Goal: Transaction & Acquisition: Purchase product/service

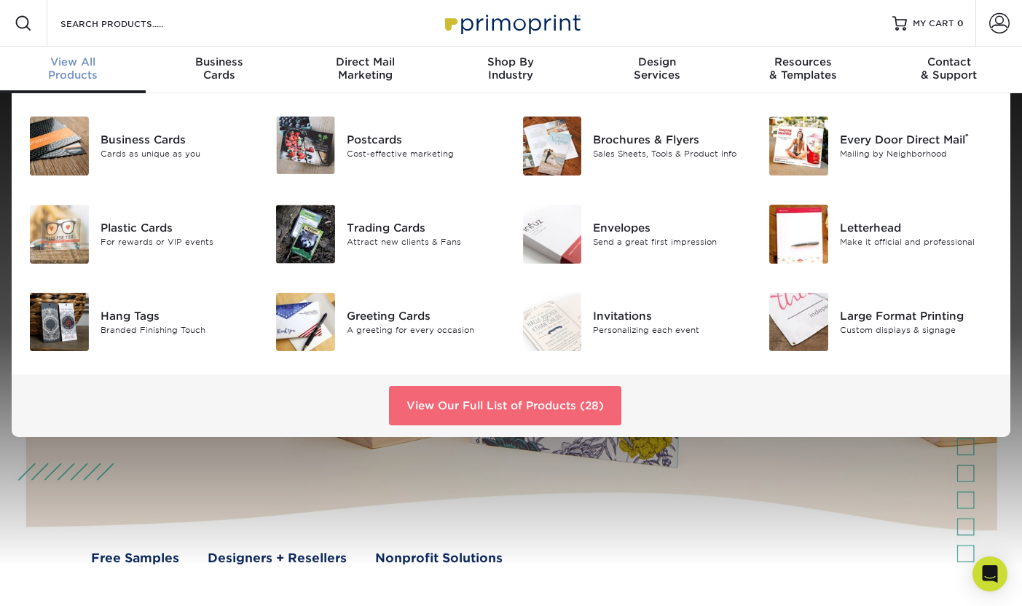
click at [528, 401] on link "View Our Full List of Products (28)" at bounding box center [505, 405] width 232 height 39
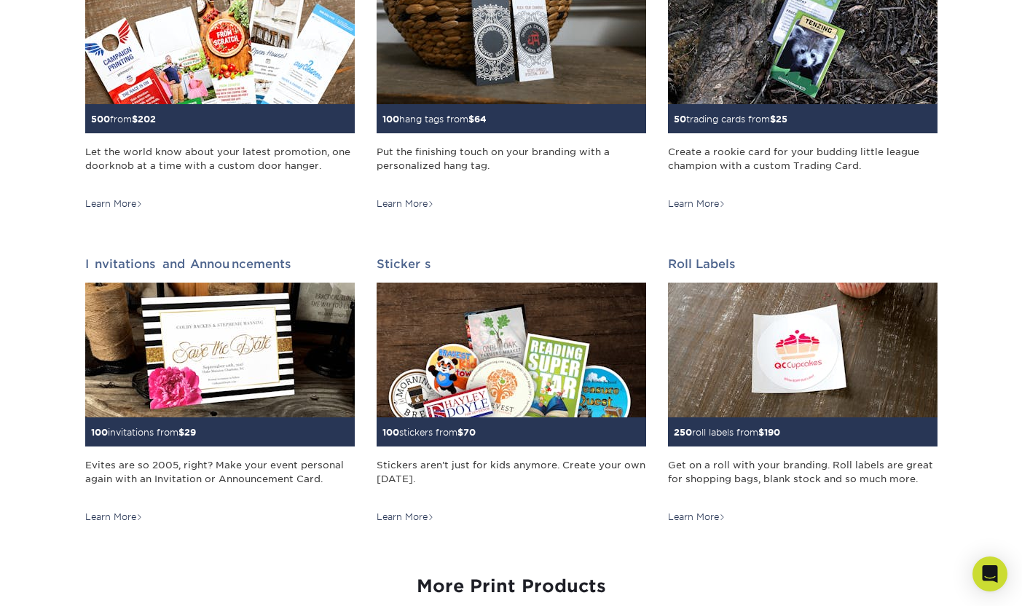
scroll to position [1245, 0]
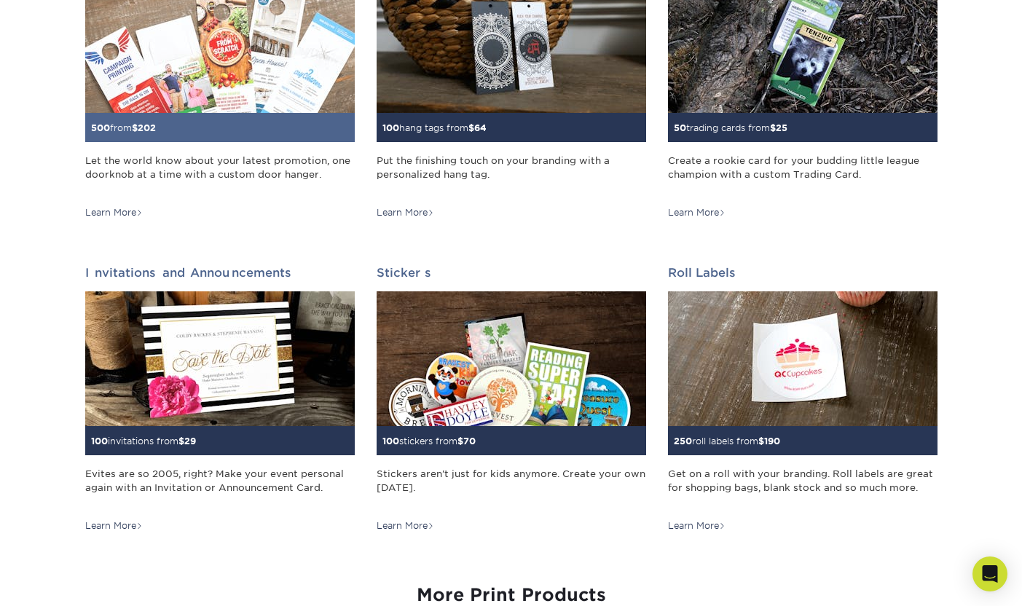
click at [186, 106] on img at bounding box center [220, 45] width 270 height 135
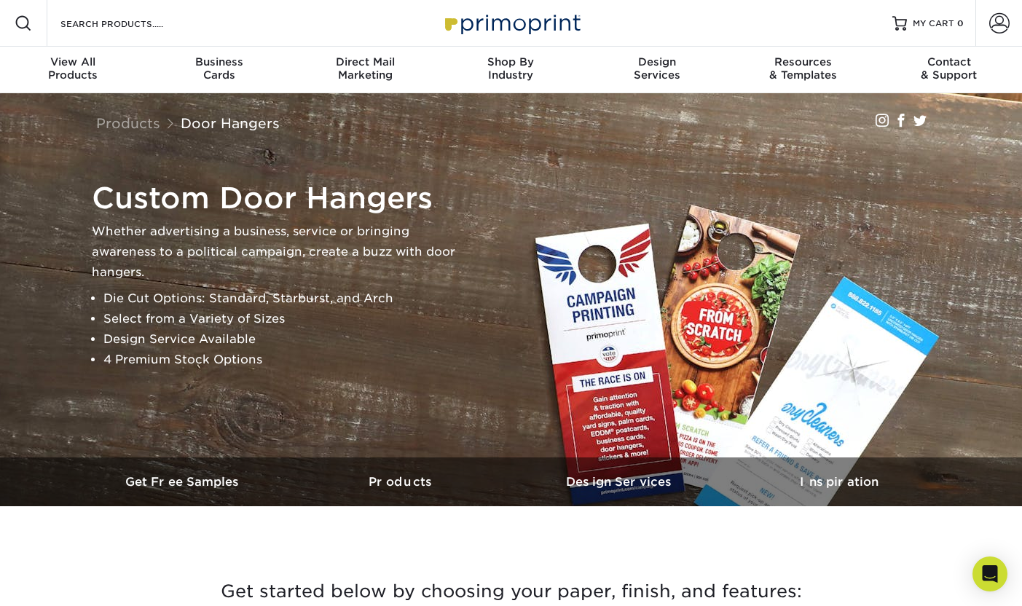
scroll to position [425, 0]
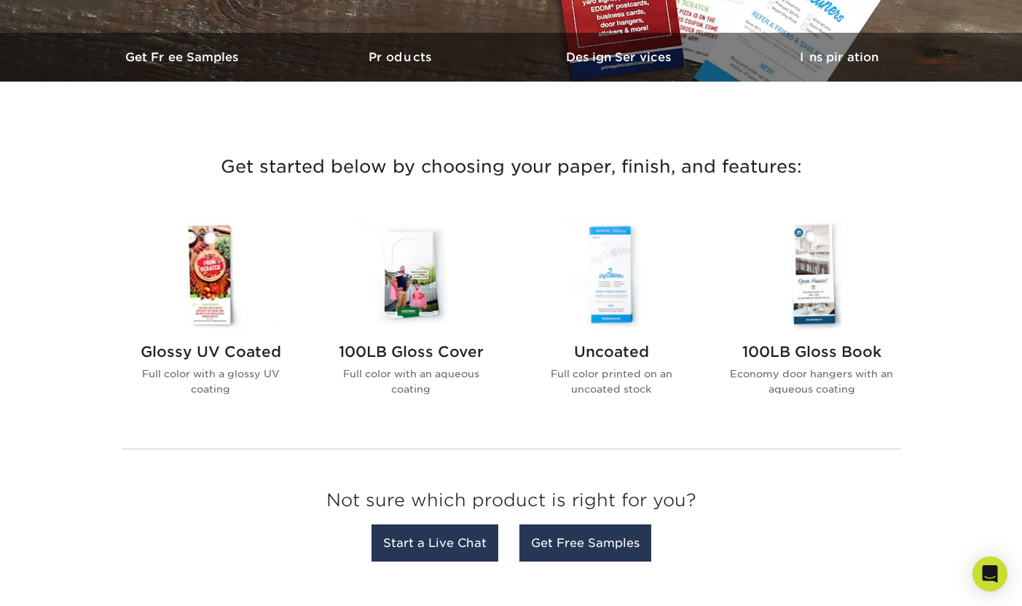
click at [630, 246] on img at bounding box center [611, 274] width 165 height 114
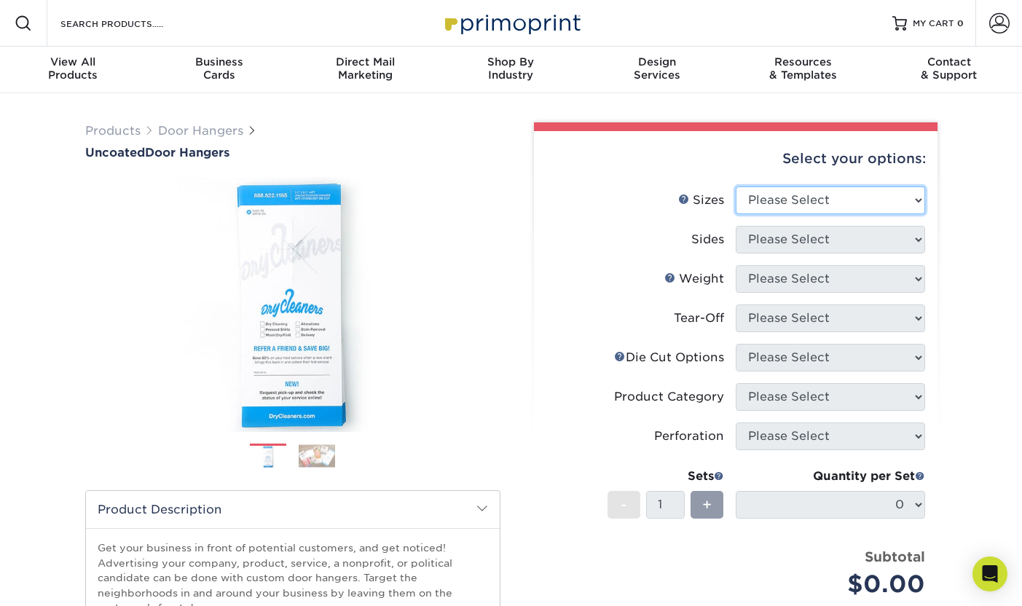
click at [768, 195] on select "Please Select 3.5" x 8.5" 3.5" x 11" 4" x 7" 4.25" x 11" 4.25" x 11"" at bounding box center [830, 201] width 189 height 28
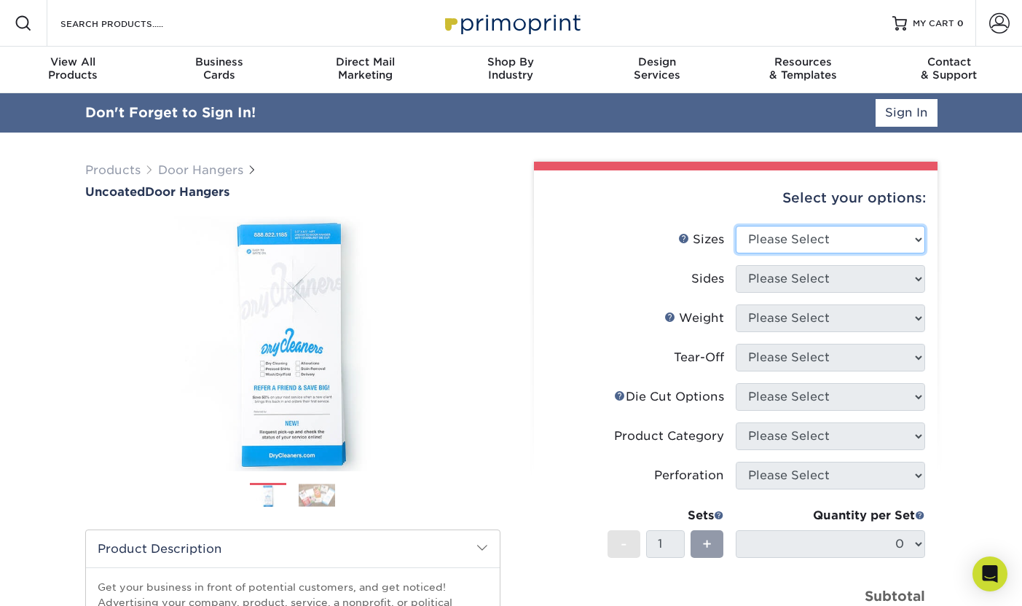
select select "3.50x8.50"
click at [736, 226] on select "Please Select 3.5" x 8.5" 3.5" x 11" 4" x 7" 4.25" x 11" 4.25" x 11"" at bounding box center [830, 240] width 189 height 28
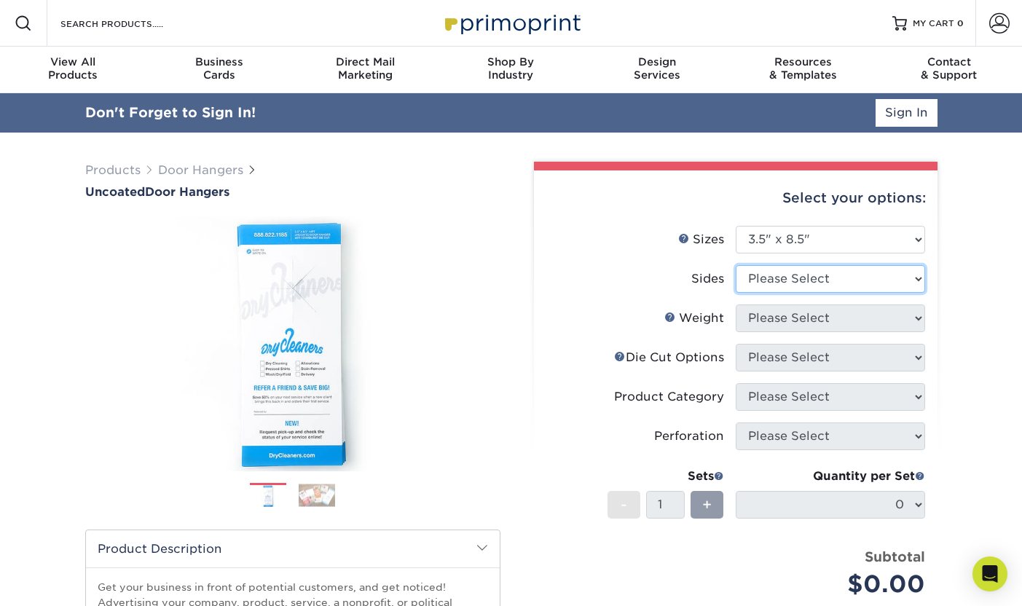
click at [743, 282] on select "Please Select Print Both Sides Print Front Only" at bounding box center [830, 279] width 189 height 28
select select "13abbda7-1d64-4f25-8bb2-c179b224825d"
click at [736, 265] on select "Please Select Print Both Sides Print Front Only" at bounding box center [830, 279] width 189 height 28
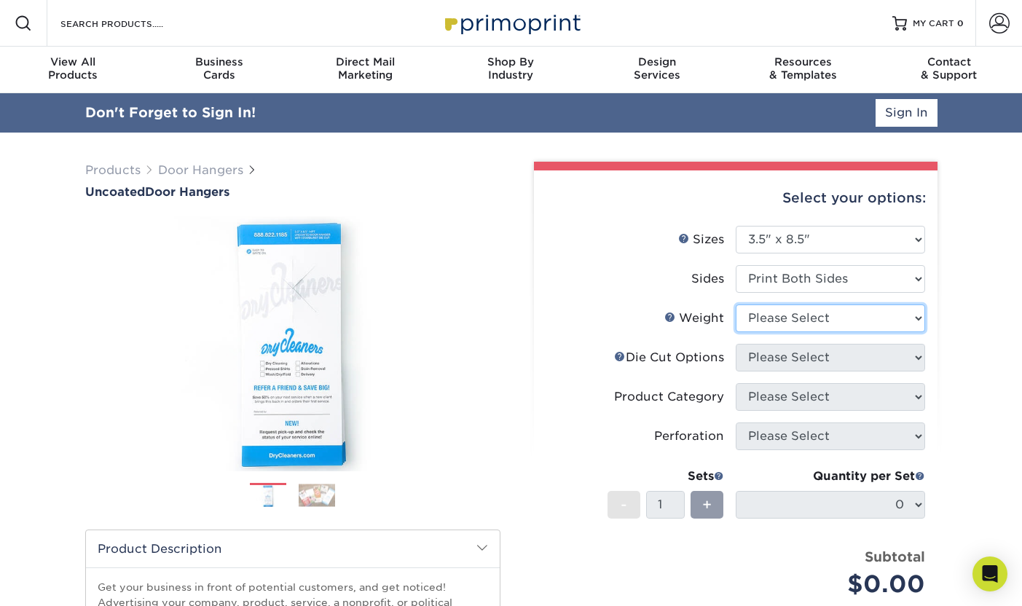
click at [759, 315] on select "Please Select 14PT 16PT 14PT Uncoated" at bounding box center [830, 319] width 189 height 28
select select "14PT"
click at [736, 305] on select "Please Select 14PT 16PT 14PT Uncoated" at bounding box center [830, 319] width 189 height 28
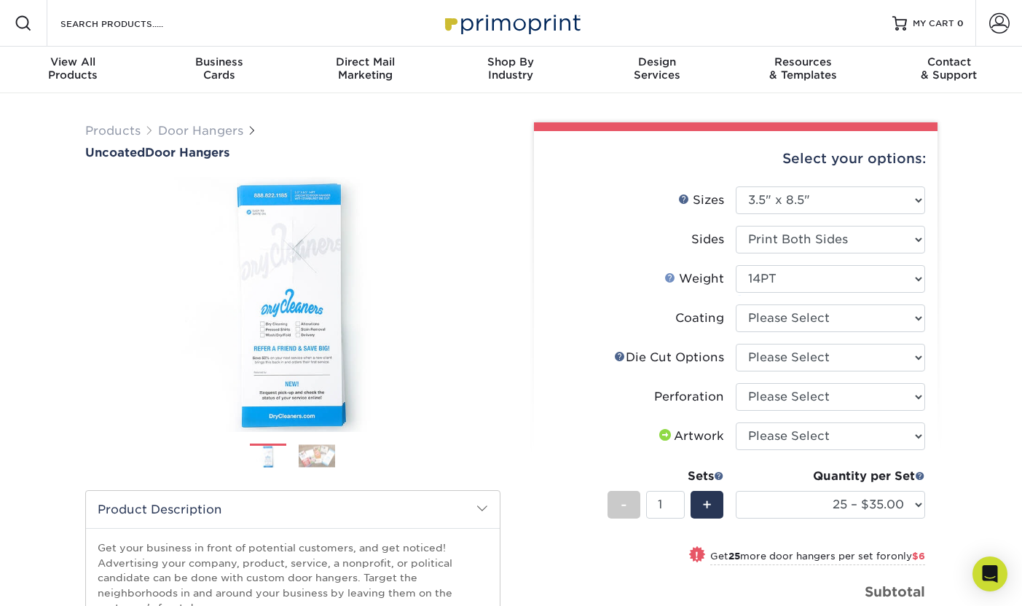
click at [670, 278] on link "Weight Help" at bounding box center [671, 278] width 12 height 12
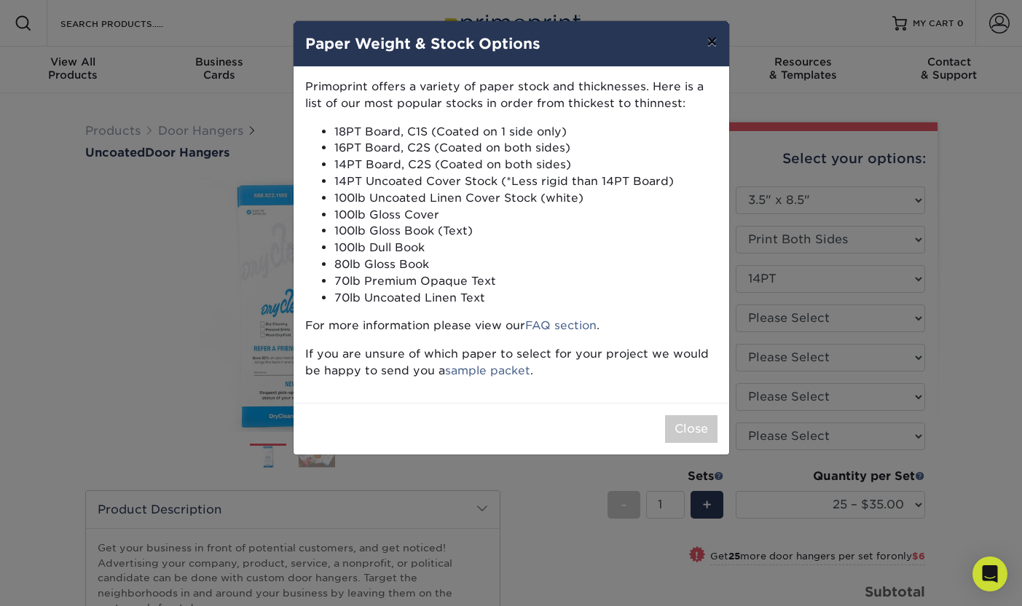
click at [708, 39] on button "×" at bounding box center [712, 41] width 34 height 41
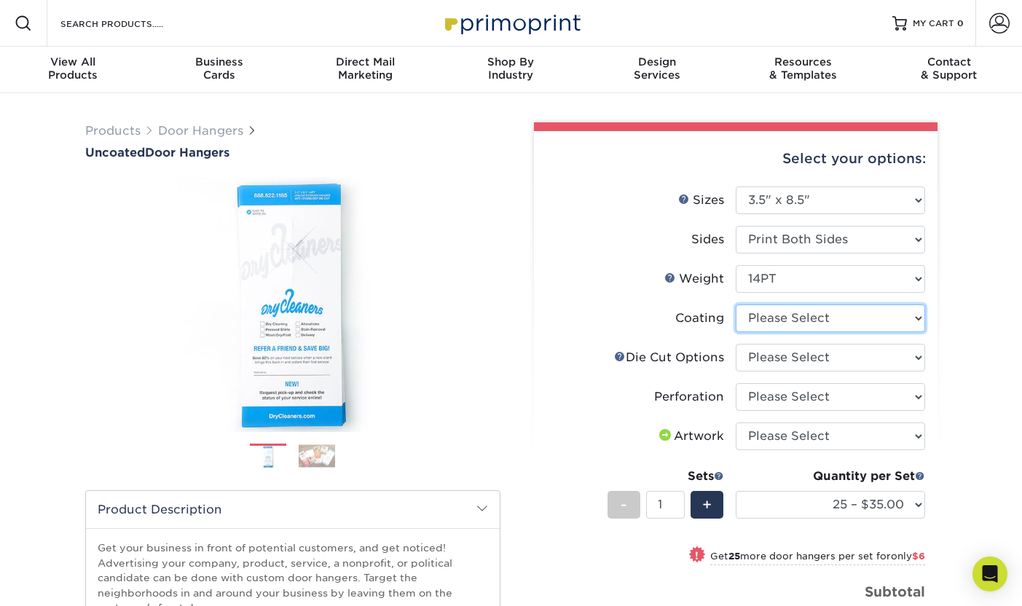
click at [776, 313] on select at bounding box center [830, 319] width 189 height 28
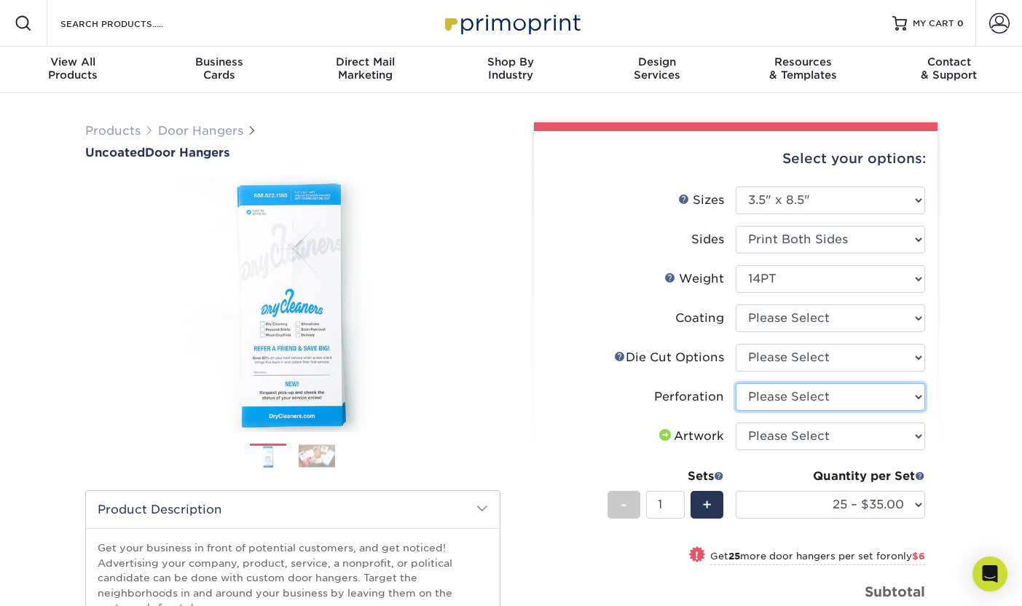
click at [767, 399] on select "Please Select Perforation 2" from Bottom Perforation 2" from Right" at bounding box center [830, 397] width 189 height 28
select select "818a9c51-d57a-4cd5-8314-7fd31c7ac272"
click at [736, 383] on select "Please Select Perforation 2" from Bottom Perforation 2" from Right" at bounding box center [830, 397] width 189 height 28
click at [693, 400] on div "Perforation" at bounding box center [689, 396] width 70 height 17
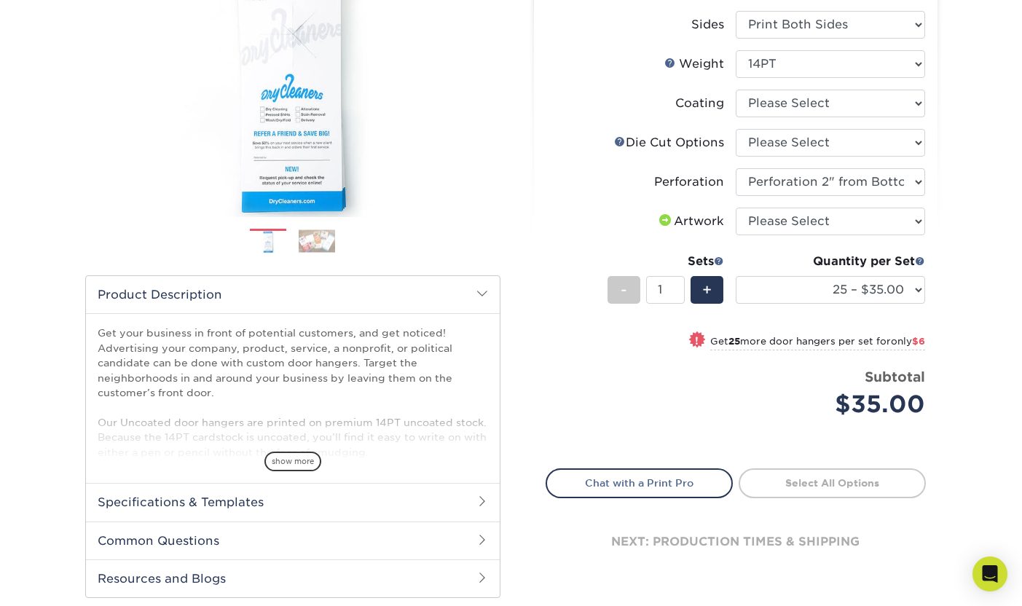
scroll to position [192, 0]
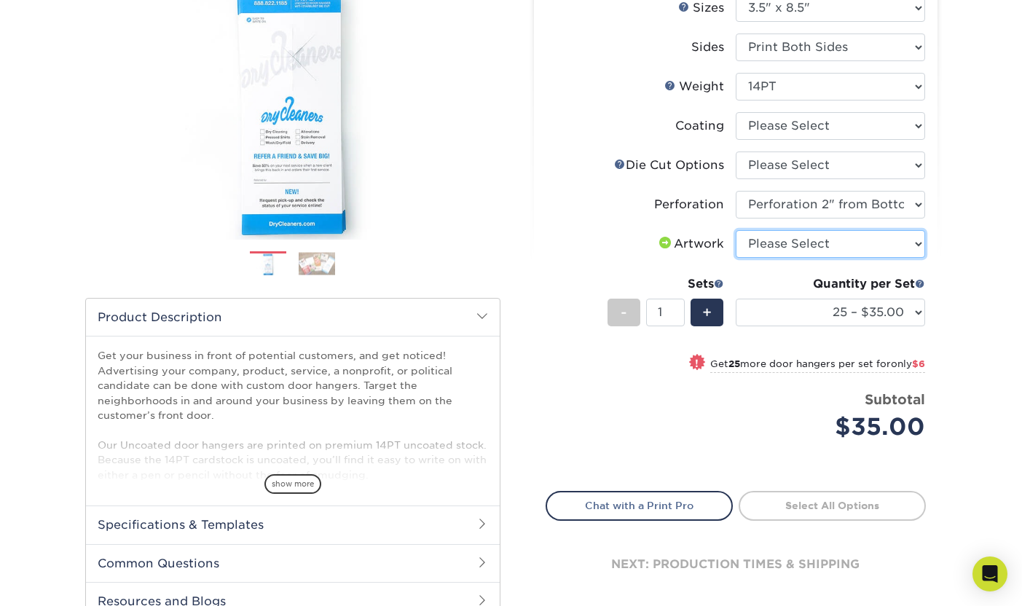
click at [834, 254] on select "Please Select I will upload files I need a design - $100" at bounding box center [830, 244] width 189 height 28
select select "upload"
click at [736, 230] on select "Please Select I will upload files I need a design - $100" at bounding box center [830, 244] width 189 height 28
click at [795, 246] on select "Please Select I will upload files I need a design - $100" at bounding box center [830, 244] width 189 height 28
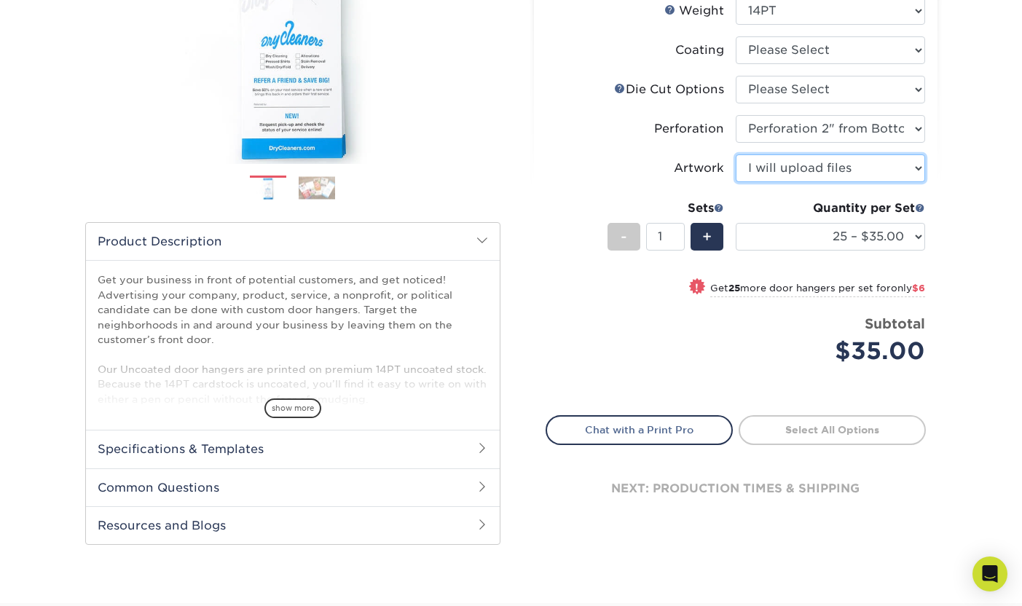
scroll to position [269, 0]
click at [294, 439] on h2 "Specifications & Templates" at bounding box center [293, 448] width 414 height 38
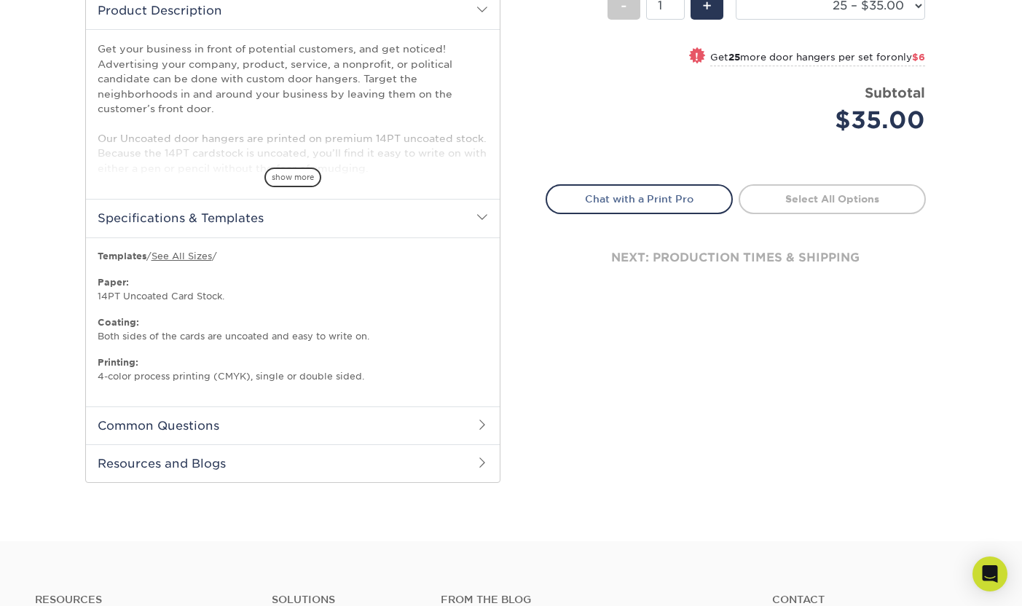
scroll to position [510, 0]
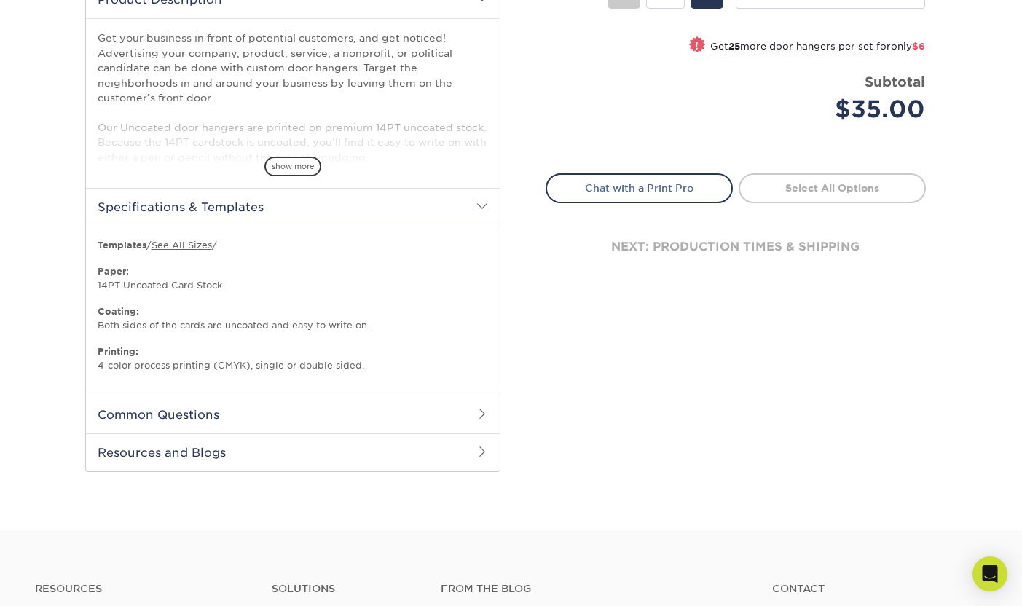
click at [300, 419] on h2 "Common Questions" at bounding box center [293, 415] width 414 height 38
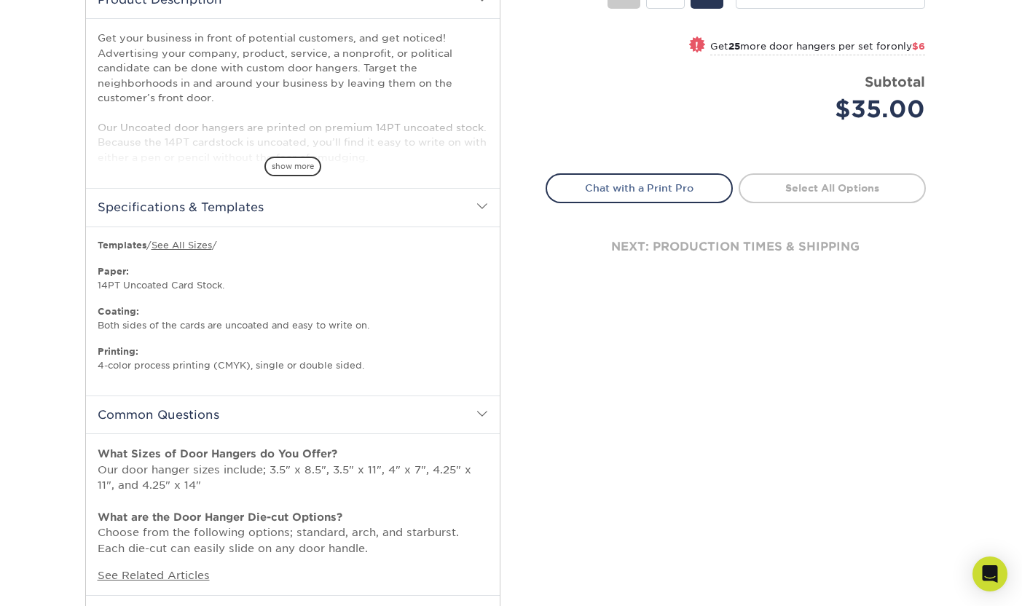
scroll to position [635, 0]
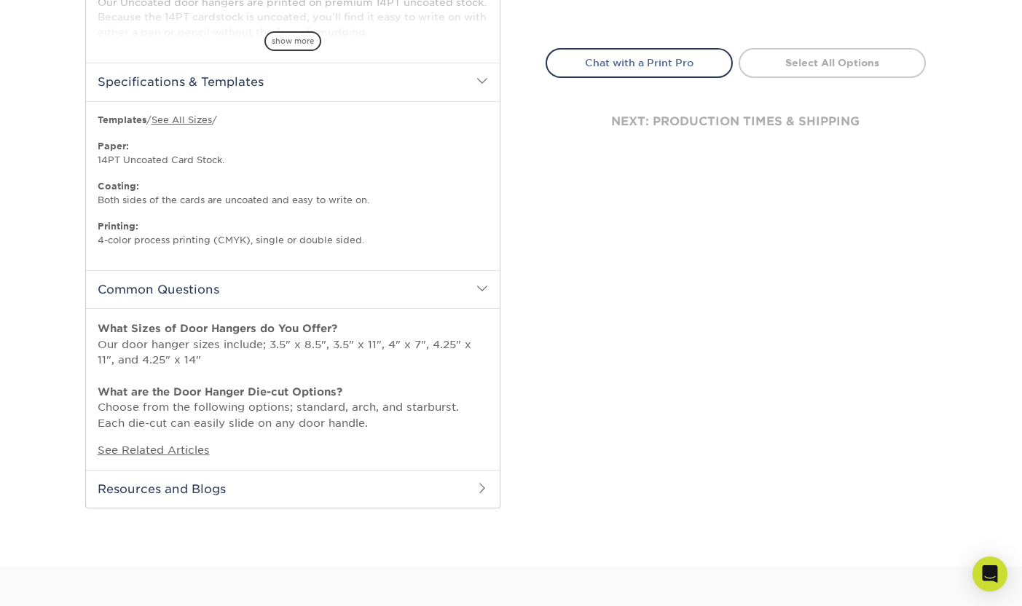
drag, startPoint x: 318, startPoint y: 487, endPoint x: 321, endPoint y: 434, distance: 53.2
click at [318, 487] on h2 "Resources and Blogs" at bounding box center [293, 489] width 414 height 38
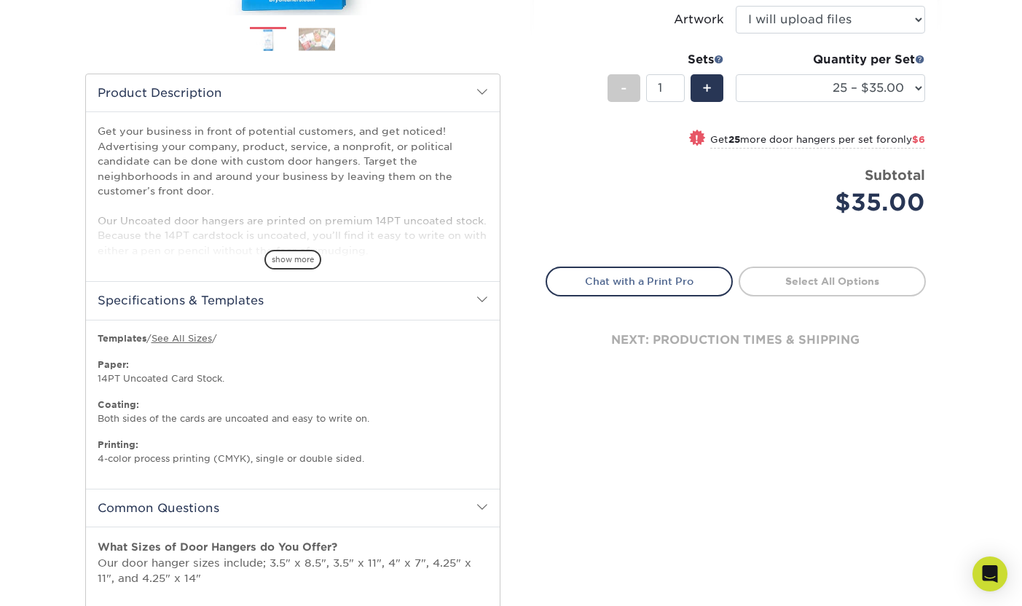
scroll to position [414, 0]
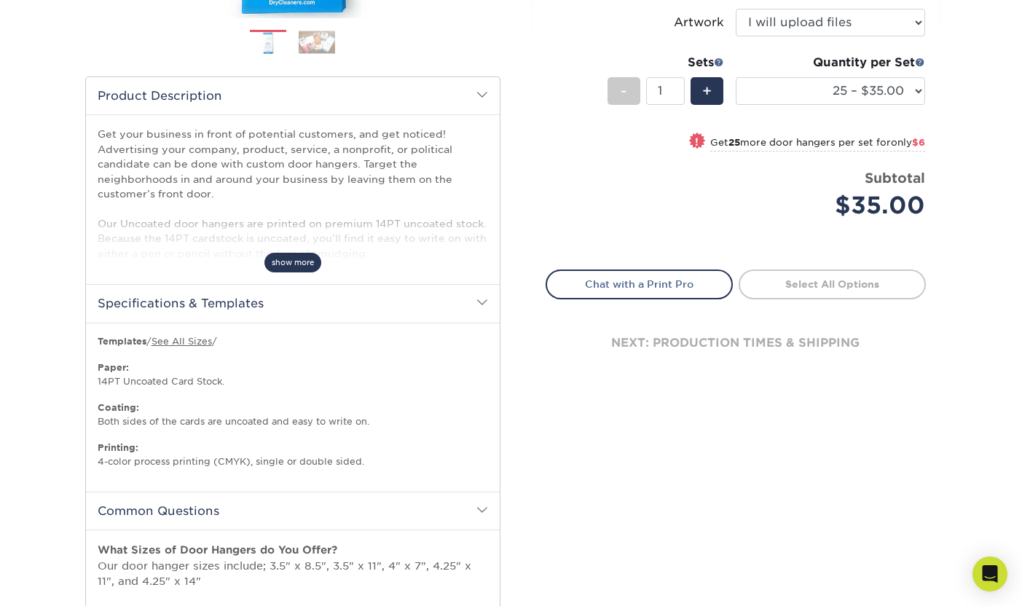
click at [268, 258] on span "show more" at bounding box center [293, 263] width 57 height 20
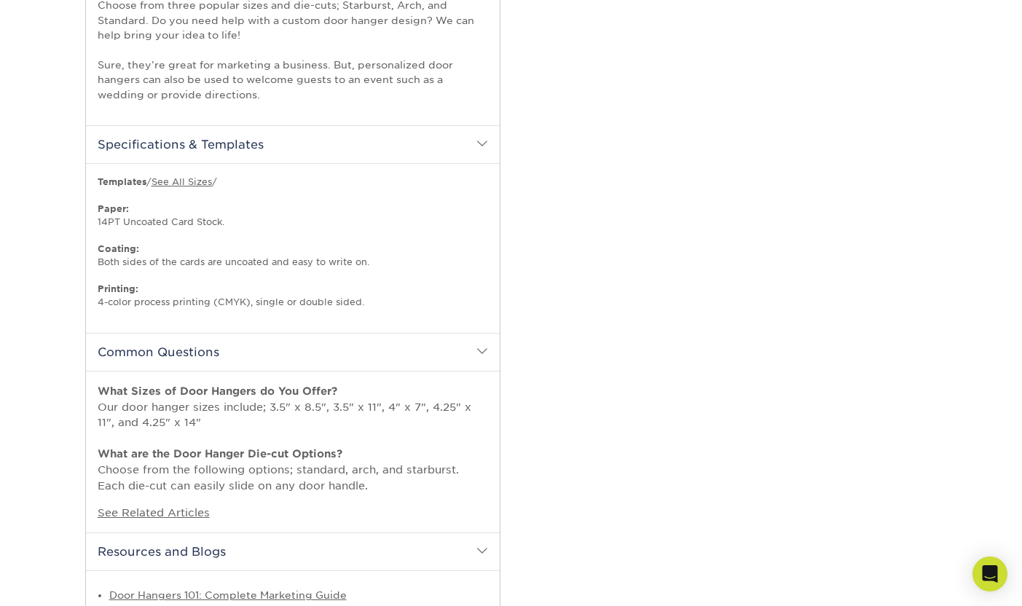
scroll to position [817, 0]
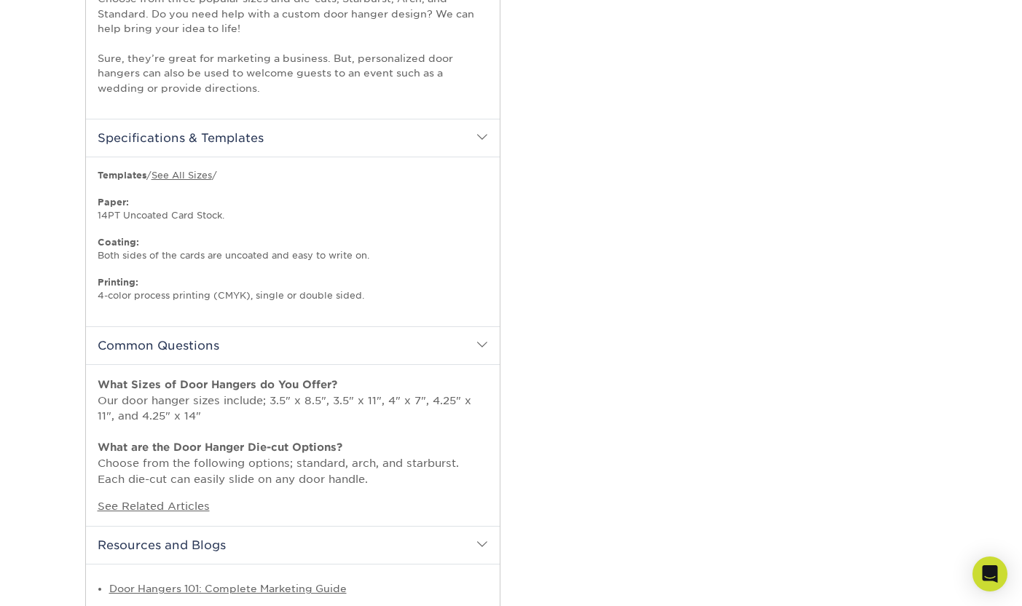
click at [105, 251] on p "Templates / See All Sizes / Paper: 14PT Uncoated Card Stock. Coating: Both side…" at bounding box center [293, 235] width 391 height 133
click at [125, 138] on h2 "Specifications & Templates" at bounding box center [293, 138] width 414 height 38
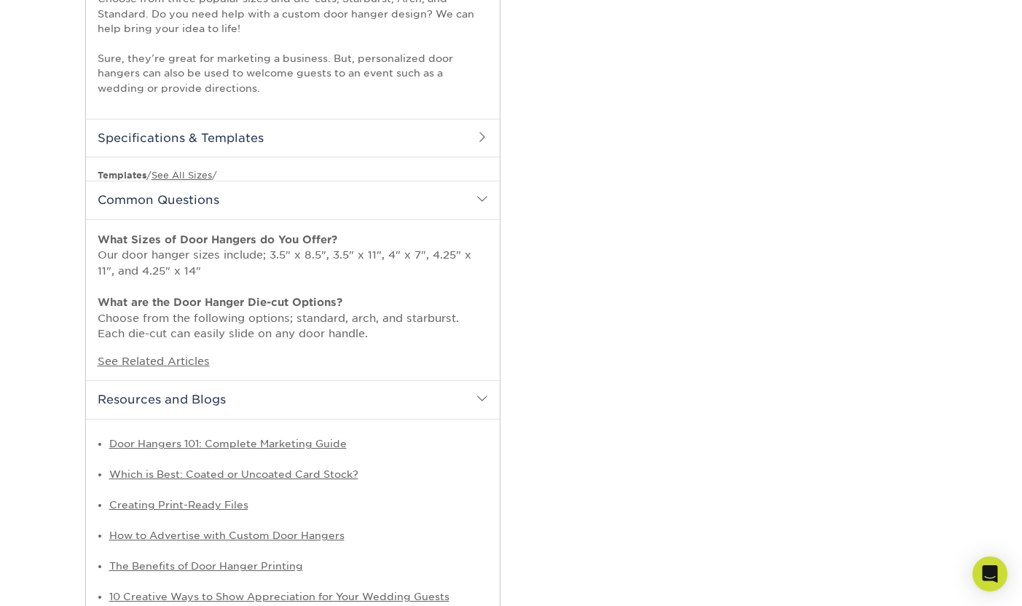
click at [125, 138] on h2 "Specifications & Templates" at bounding box center [293, 138] width 414 height 38
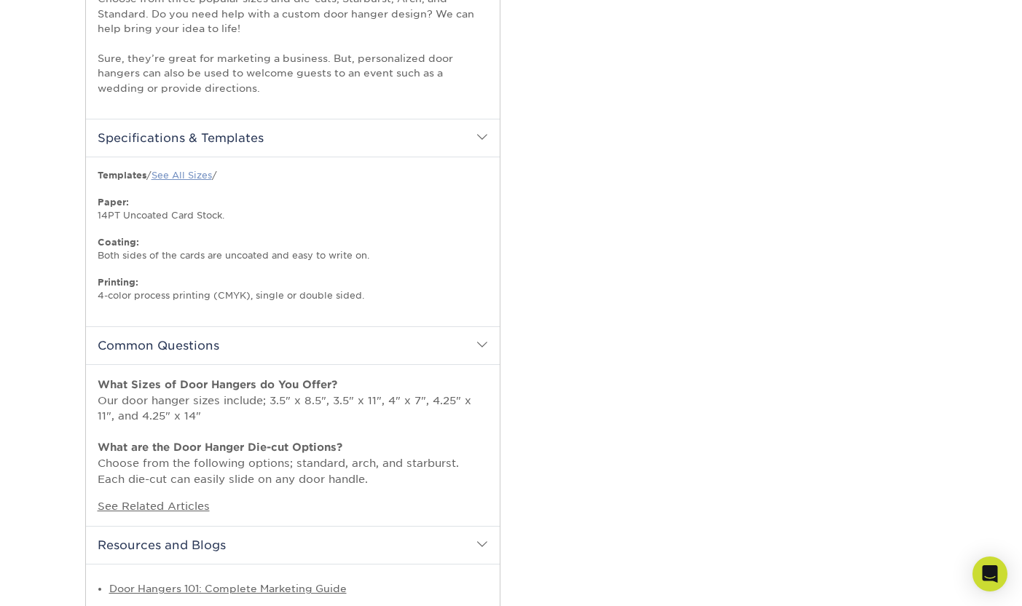
click at [163, 174] on link "See All Sizes" at bounding box center [182, 175] width 60 height 11
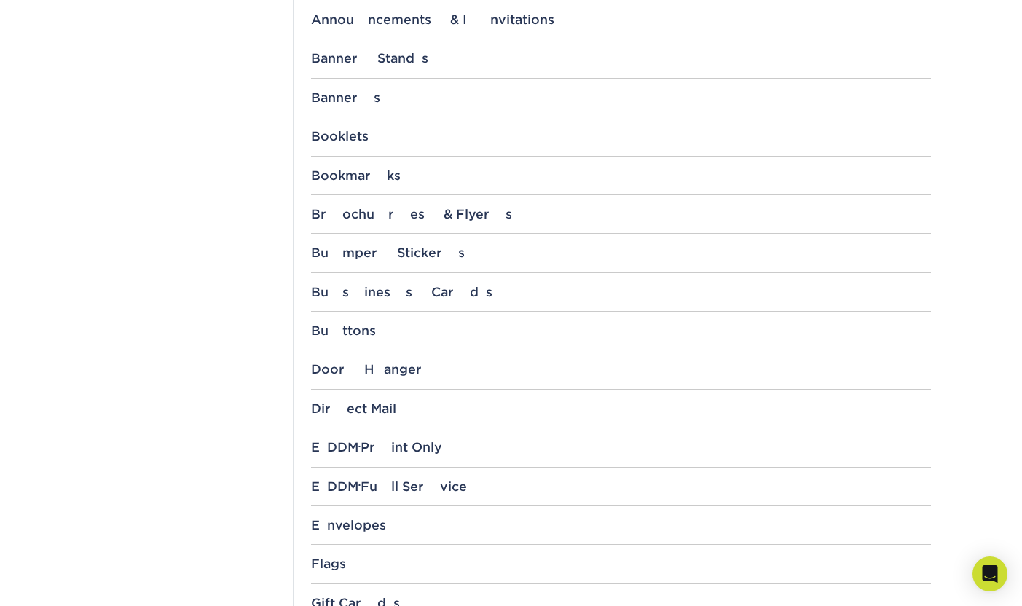
scroll to position [638, 0]
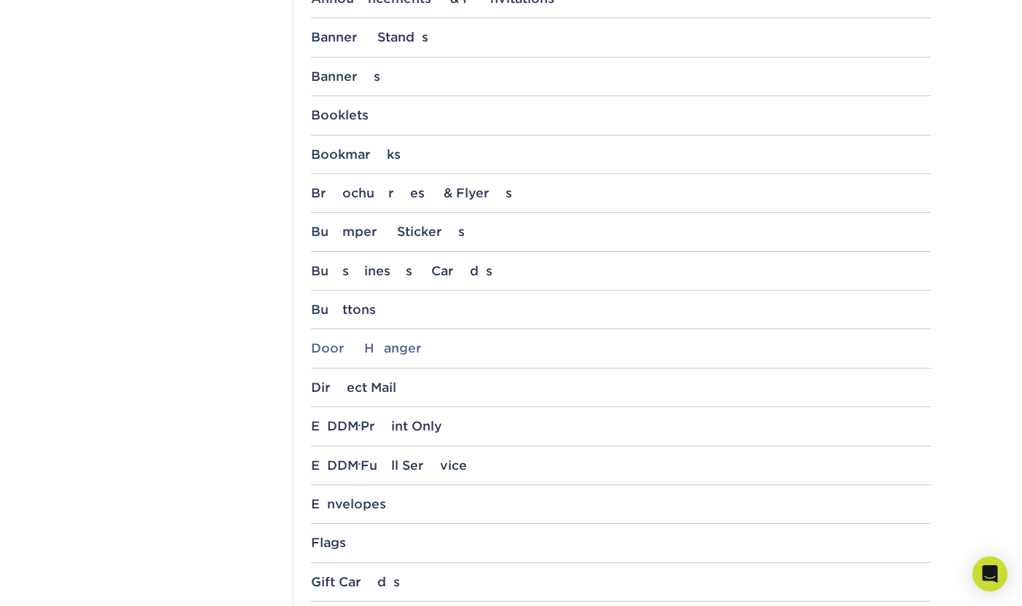
click at [373, 349] on div "Door Hanger" at bounding box center [621, 348] width 620 height 15
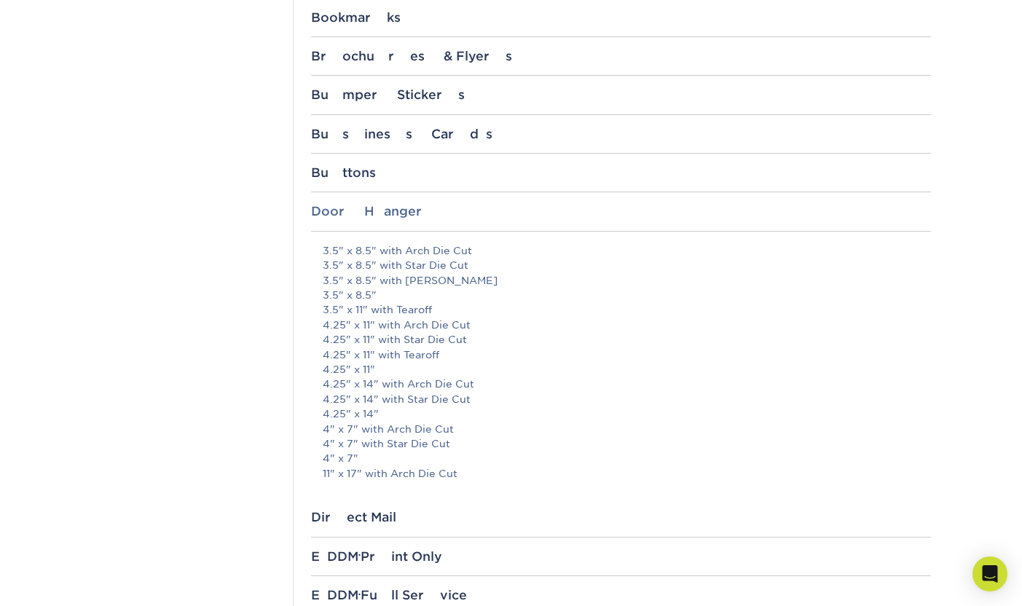
scroll to position [776, 0]
click at [388, 281] on link "3.5" x 8.5" with [PERSON_NAME]" at bounding box center [410, 279] width 175 height 12
